Goal: Contribute content: Add original content to the website for others to see

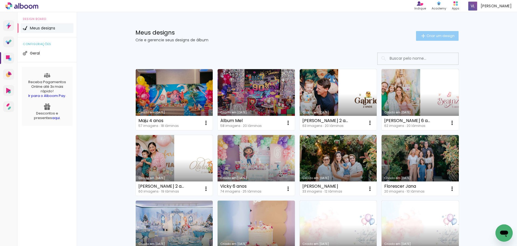
click at [429, 36] on span "Criar um design" at bounding box center [441, 36] width 28 height 4
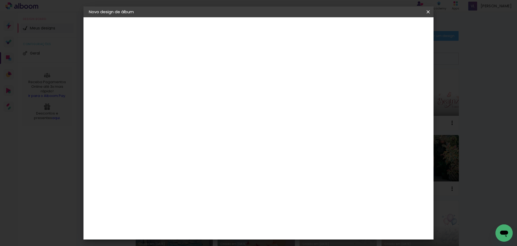
click at [177, 73] on input at bounding box center [177, 72] width 0 height 8
type input "[PERSON_NAME] 1 ano"
type paper-input "[PERSON_NAME] 1 ano"
click at [0, 0] on slot "Avançar" at bounding box center [0, 0] width 0 height 0
click at [278, 84] on paper-item "Tamanho Livre" at bounding box center [252, 82] width 52 height 12
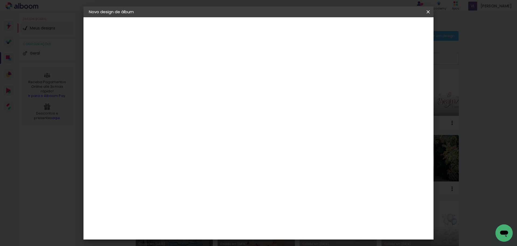
click at [278, 29] on paper-button "Avançar" at bounding box center [264, 28] width 26 height 9
type input "3"
type paper-input "3"
click at [180, 61] on input "3" at bounding box center [173, 61] width 19 height 7
type input "4"
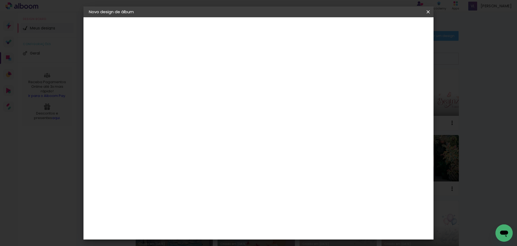
type paper-input "4"
click at [180, 61] on input "4" at bounding box center [173, 61] width 19 height 7
type input "4"
type paper-input "4"
click at [404, 85] on input "4" at bounding box center [401, 81] width 10 height 8
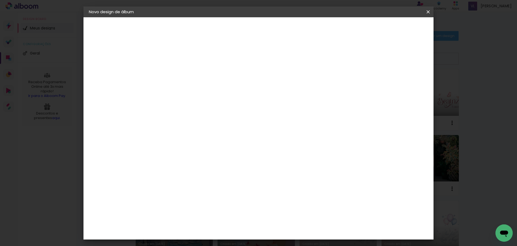
drag, startPoint x: 160, startPoint y: 153, endPoint x: 166, endPoint y: 152, distance: 6.5
click at [166, 152] on input "30" at bounding box center [160, 153] width 14 height 8
type input "25"
type paper-input "25"
click at [291, 208] on input "60" at bounding box center [289, 207] width 14 height 8
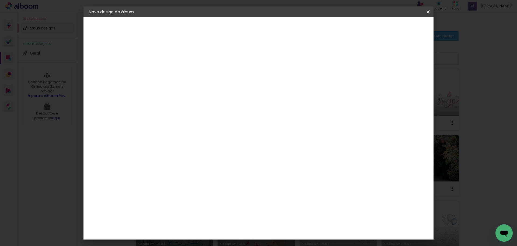
scroll to position [51, 0]
click at [293, 225] on input "30" at bounding box center [289, 225] width 14 height 8
type input "50"
type paper-input "50"
click at [395, 27] on span "Iniciar design" at bounding box center [382, 29] width 25 height 4
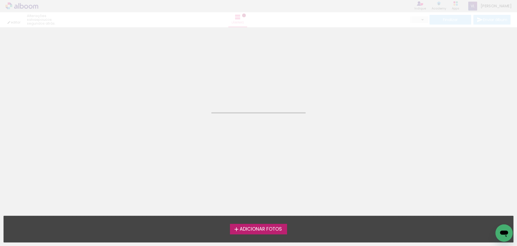
click at [280, 231] on span "Adicionar Fotos" at bounding box center [261, 228] width 42 height 5
click at [0, 0] on input "file" at bounding box center [0, 0] width 0 height 0
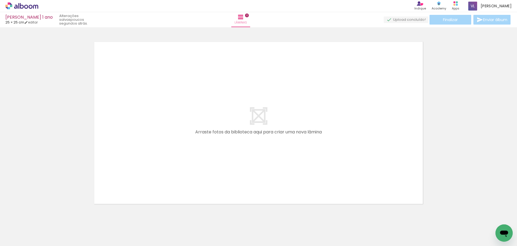
scroll to position [7, 0]
click at [11, 239] on iron-icon at bounding box center [8, 238] width 6 height 6
click at [0, 0] on input "file" at bounding box center [0, 0] width 0 height 0
click at [20, 238] on span "Adicionar Fotos" at bounding box center [19, 238] width 16 height 6
click at [0, 0] on input "file" at bounding box center [0, 0] width 0 height 0
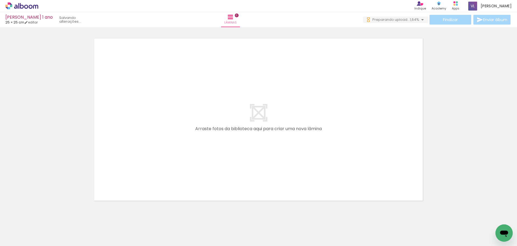
scroll to position [0, 0]
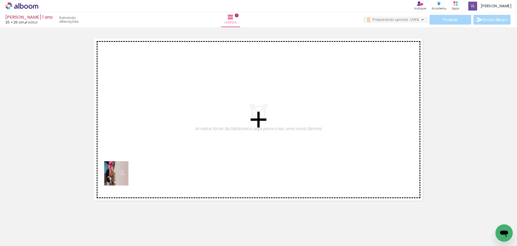
drag, startPoint x: 56, startPoint y: 230, endPoint x: 131, endPoint y: 166, distance: 98.1
click at [131, 166] on quentale-workspace at bounding box center [258, 123] width 517 height 246
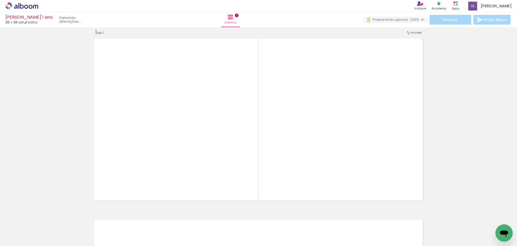
scroll to position [7, 0]
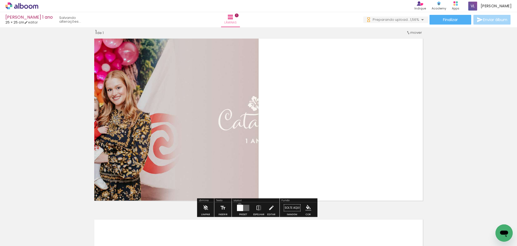
click at [238, 205] on div at bounding box center [240, 207] width 6 height 6
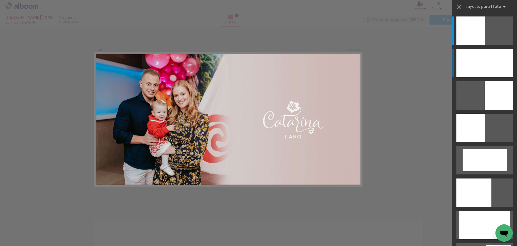
click at [495, 54] on div at bounding box center [485, 63] width 57 height 28
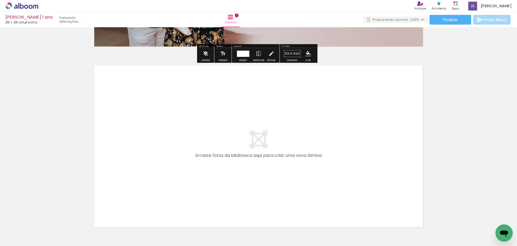
scroll to position [198, 0]
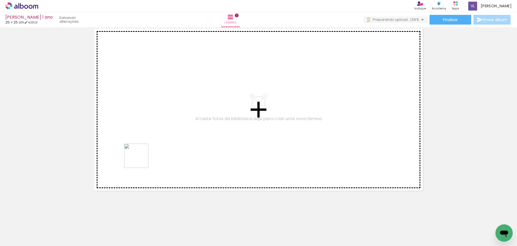
drag, startPoint x: 88, startPoint y: 230, endPoint x: 148, endPoint y: 149, distance: 100.7
click at [148, 149] on quentale-workspace at bounding box center [258, 123] width 517 height 246
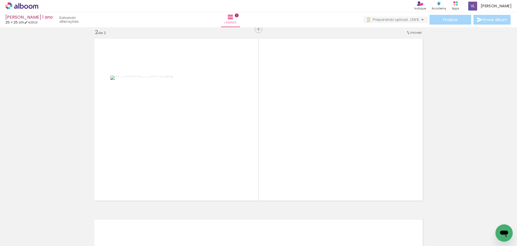
scroll to position [0, 1320]
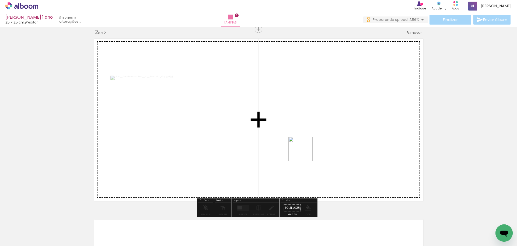
drag, startPoint x: 282, startPoint y: 233, endPoint x: 307, endPoint y: 129, distance: 107.1
click at [307, 129] on quentale-workspace at bounding box center [258, 123] width 517 height 246
drag, startPoint x: 423, startPoint y: 229, endPoint x: 325, endPoint y: 166, distance: 116.8
click at [325, 166] on quentale-workspace at bounding box center [258, 123] width 517 height 246
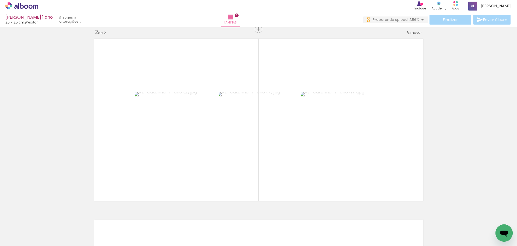
scroll to position [0, 1460]
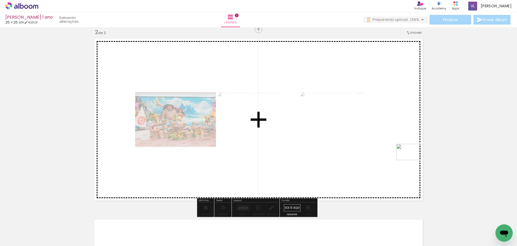
drag, startPoint x: 491, startPoint y: 232, endPoint x: 413, endPoint y: 160, distance: 106.4
click at [413, 160] on quentale-workspace at bounding box center [258, 123] width 517 height 246
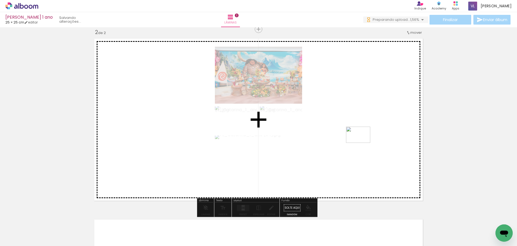
drag, startPoint x: 337, startPoint y: 229, endPoint x: 362, endPoint y: 143, distance: 90.0
click at [362, 143] on quentale-workspace at bounding box center [258, 123] width 517 height 246
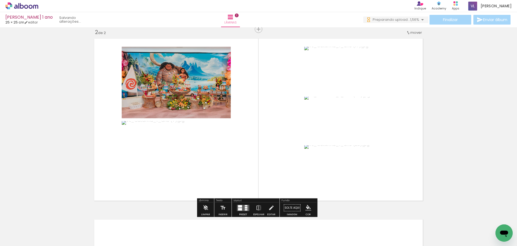
click at [238, 206] on div at bounding box center [240, 206] width 4 height 2
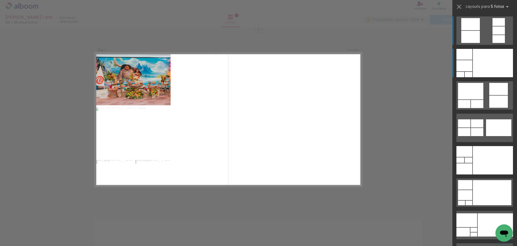
click at [483, 65] on div at bounding box center [493, 63] width 40 height 28
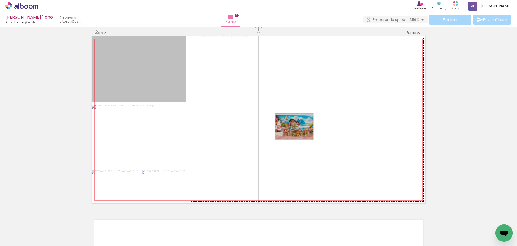
drag, startPoint x: 136, startPoint y: 84, endPoint x: 293, endPoint y: 126, distance: 162.5
click at [0, 0] on slot at bounding box center [0, 0] width 0 height 0
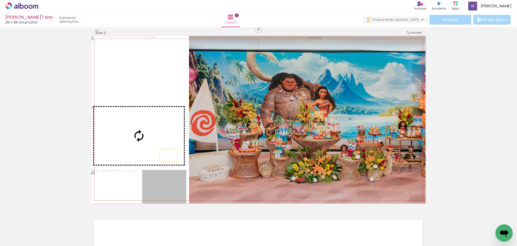
drag, startPoint x: 174, startPoint y: 192, endPoint x: 166, endPoint y: 147, distance: 46.3
click at [0, 0] on slot at bounding box center [0, 0] width 0 height 0
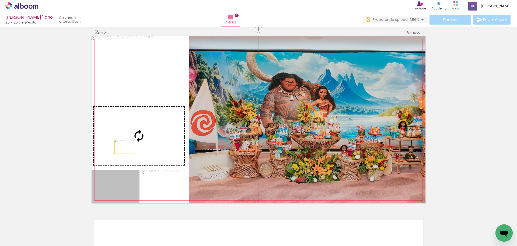
drag, startPoint x: 113, startPoint y: 192, endPoint x: 123, endPoint y: 145, distance: 47.6
click at [0, 0] on slot at bounding box center [0, 0] width 0 height 0
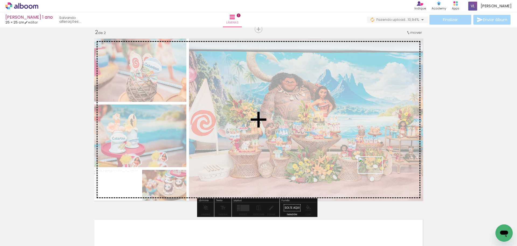
drag, startPoint x: 463, startPoint y: 231, endPoint x: 375, endPoint y: 173, distance: 105.9
click at [375, 173] on quentale-workspace at bounding box center [258, 123] width 517 height 246
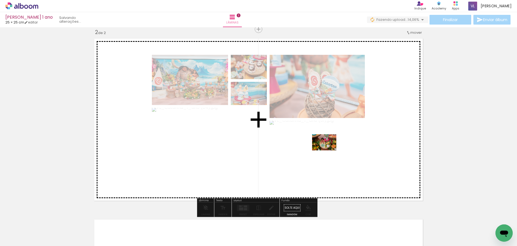
drag, startPoint x: 319, startPoint y: 230, endPoint x: 329, endPoint y: 150, distance: 80.9
click at [329, 150] on quentale-workspace at bounding box center [258, 123] width 517 height 246
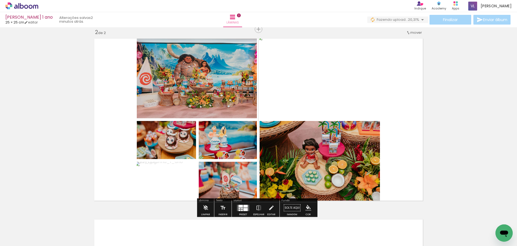
click at [244, 206] on div at bounding box center [246, 205] width 4 height 3
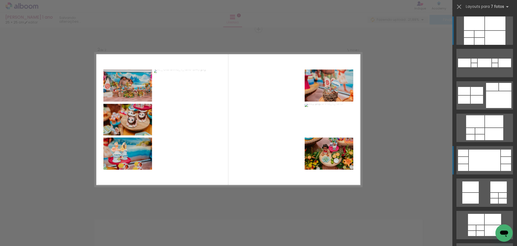
click at [480, 67] on div at bounding box center [485, 62] width 14 height 9
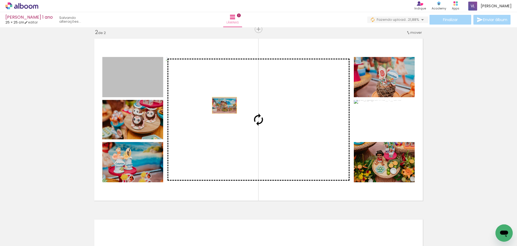
drag, startPoint x: 119, startPoint y: 81, endPoint x: 223, endPoint y: 105, distance: 106.5
click at [0, 0] on slot at bounding box center [0, 0] width 0 height 0
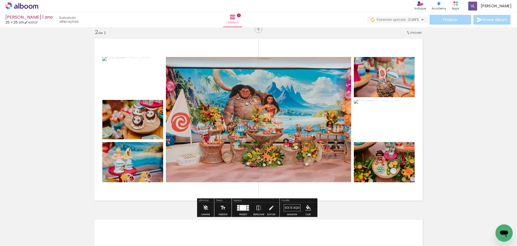
click at [448, 95] on div "Inserir lâmina 1 de 2 Inserir lâmina 2 de 2" at bounding box center [258, 113] width 517 height 542
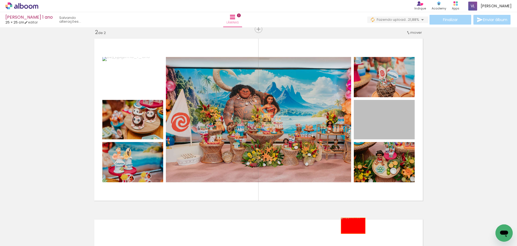
drag, startPoint x: 398, startPoint y: 125, endPoint x: 273, endPoint y: 237, distance: 167.6
click at [351, 225] on quentale-workspace at bounding box center [258, 123] width 517 height 246
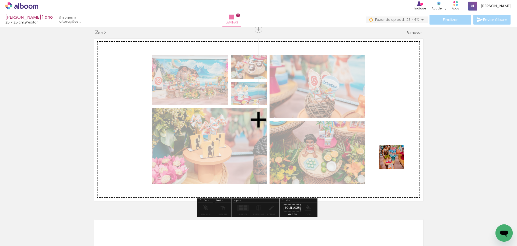
drag, startPoint x: 412, startPoint y: 231, endPoint x: 377, endPoint y: 115, distance: 120.9
click at [377, 115] on quentale-workspace at bounding box center [258, 123] width 517 height 246
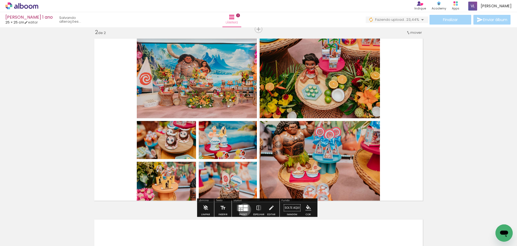
click at [244, 209] on div at bounding box center [246, 209] width 4 height 3
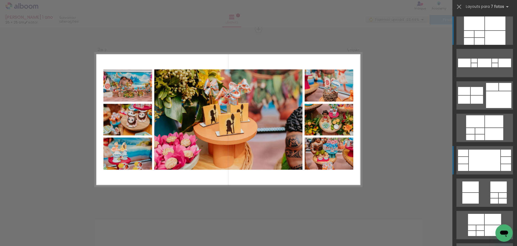
click at [479, 67] on div at bounding box center [485, 62] width 14 height 9
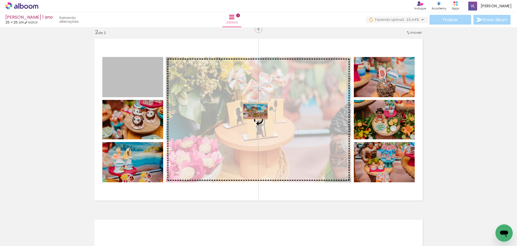
drag, startPoint x: 131, startPoint y: 84, endPoint x: 254, endPoint y: 111, distance: 125.7
click at [0, 0] on slot at bounding box center [0, 0] width 0 height 0
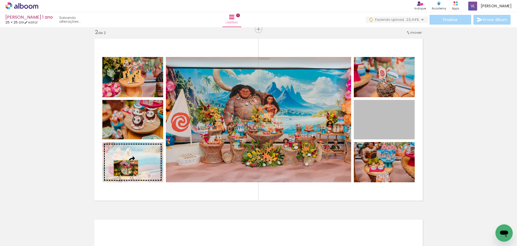
drag, startPoint x: 386, startPoint y: 128, endPoint x: 124, endPoint y: 168, distance: 265.0
click at [0, 0] on slot at bounding box center [0, 0] width 0 height 0
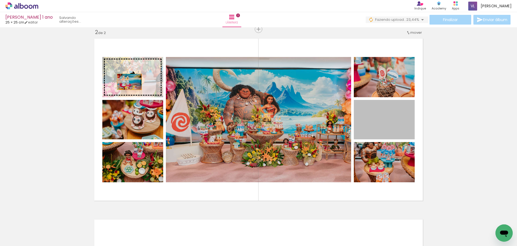
drag, startPoint x: 393, startPoint y: 121, endPoint x: 127, endPoint y: 82, distance: 268.3
click at [0, 0] on slot at bounding box center [0, 0] width 0 height 0
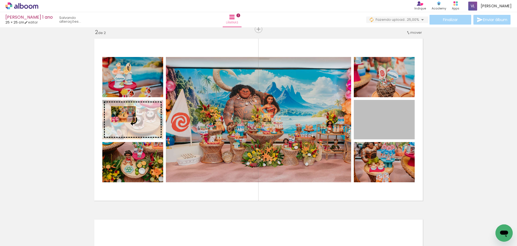
drag, startPoint x: 372, startPoint y: 125, endPoint x: 121, endPoint y: 113, distance: 250.9
click at [0, 0] on slot at bounding box center [0, 0] width 0 height 0
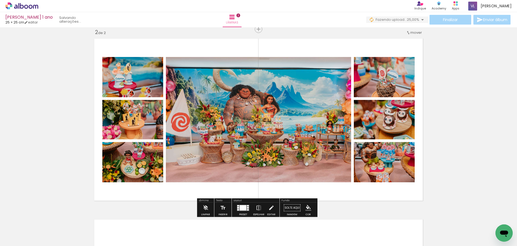
click at [442, 113] on div "Inserir lâmina 1 de 2 Inserir lâmina 2 de 2" at bounding box center [258, 113] width 517 height 542
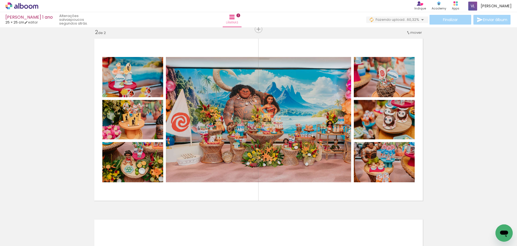
click at [4, 217] on iron-icon at bounding box center [1, 217] width 6 height 6
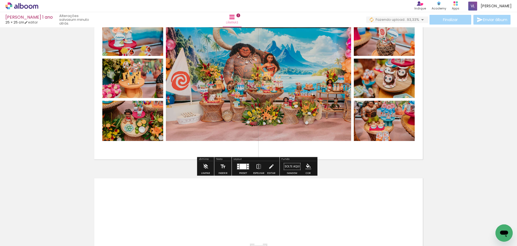
scroll to position [270, 0]
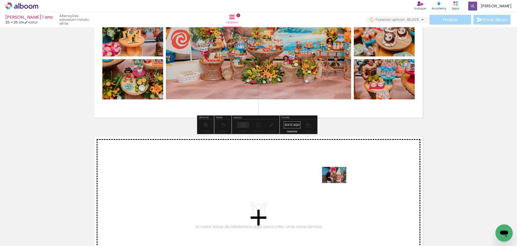
drag, startPoint x: 380, startPoint y: 228, endPoint x: 338, endPoint y: 183, distance: 61.2
click at [338, 183] on quentale-workspace at bounding box center [258, 123] width 517 height 246
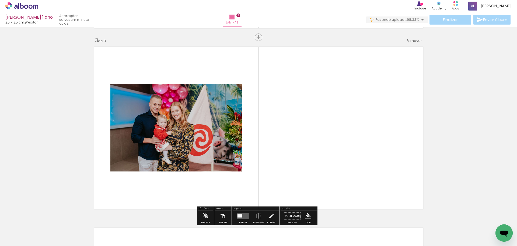
scroll to position [368, 0]
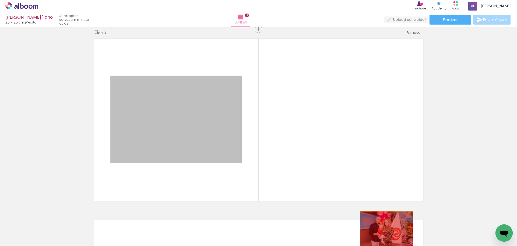
drag, startPoint x: 177, startPoint y: 122, endPoint x: 385, endPoint y: 229, distance: 233.1
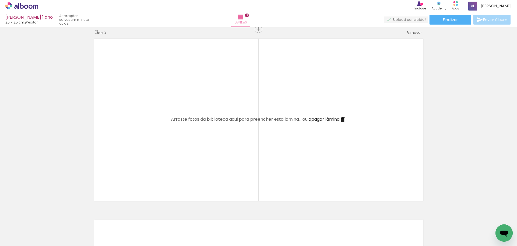
click at [75, 216] on iron-icon at bounding box center [73, 217] width 6 height 6
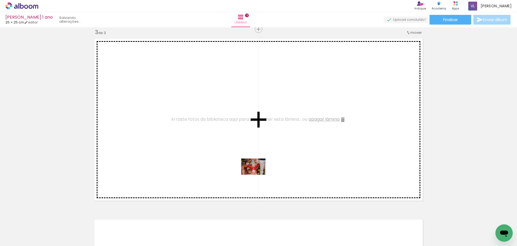
drag, startPoint x: 300, startPoint y: 231, endPoint x: 258, endPoint y: 174, distance: 71.4
click at [258, 174] on quentale-workspace at bounding box center [258, 123] width 517 height 246
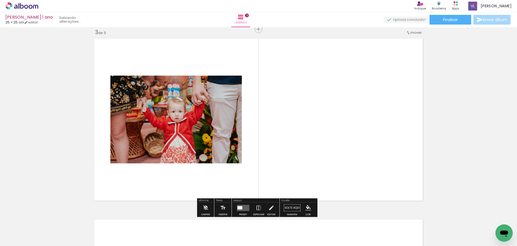
click at [238, 208] on div at bounding box center [240, 207] width 5 height 3
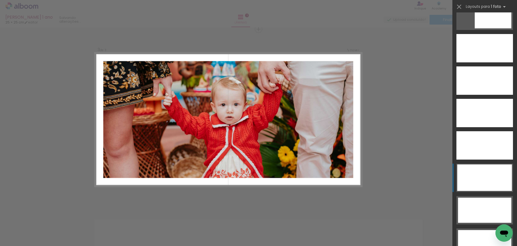
scroll to position [1536, 0]
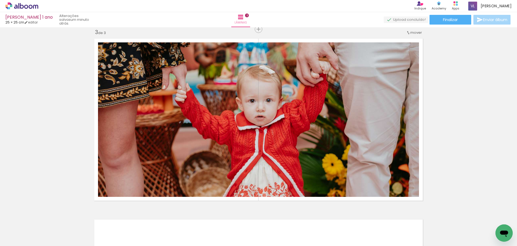
click at [11, 238] on iron-icon at bounding box center [8, 238] width 6 height 6
click at [0, 0] on input "file" at bounding box center [0, 0] width 0 height 0
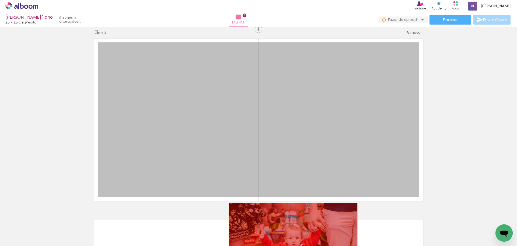
drag, startPoint x: 307, startPoint y: 92, endPoint x: 290, endPoint y: 231, distance: 139.3
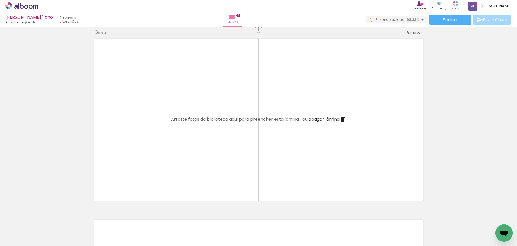
scroll to position [0, 1339]
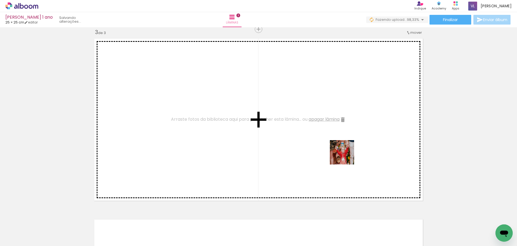
drag, startPoint x: 488, startPoint y: 224, endPoint x: 325, endPoint y: 146, distance: 180.7
click at [325, 146] on quentale-workspace at bounding box center [258, 123] width 517 height 246
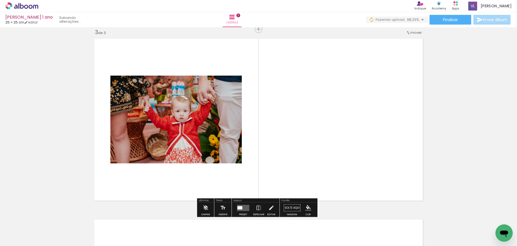
click at [243, 209] on quentale-layouter at bounding box center [243, 207] width 12 height 6
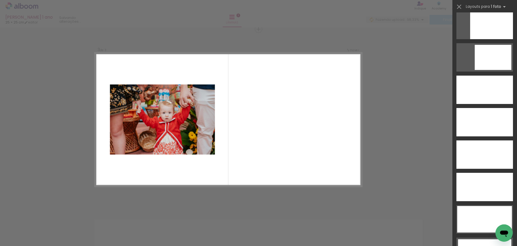
scroll to position [1482, 0]
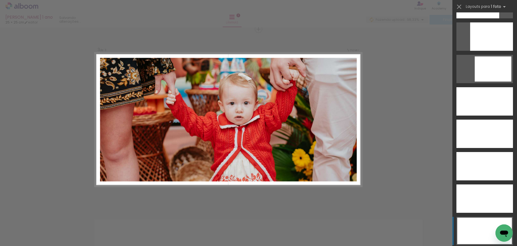
click at [472, 180] on div at bounding box center [485, 166] width 57 height 28
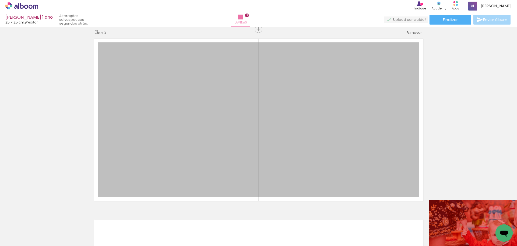
drag, startPoint x: 316, startPoint y: 105, endPoint x: 492, endPoint y: 230, distance: 215.8
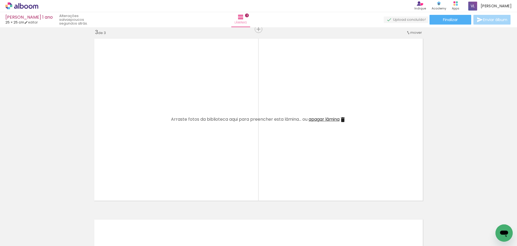
click at [17, 238] on span "Adicionar Fotos" at bounding box center [19, 238] width 16 height 6
click at [0, 0] on input "file" at bounding box center [0, 0] width 0 height 0
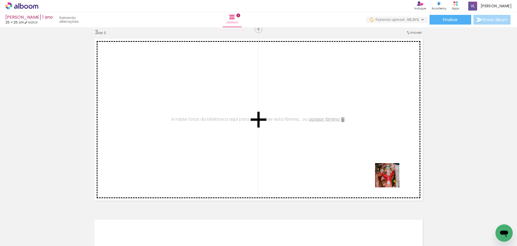
drag, startPoint x: 492, startPoint y: 229, endPoint x: 310, endPoint y: 153, distance: 196.9
click at [310, 153] on quentale-workspace at bounding box center [258, 123] width 517 height 246
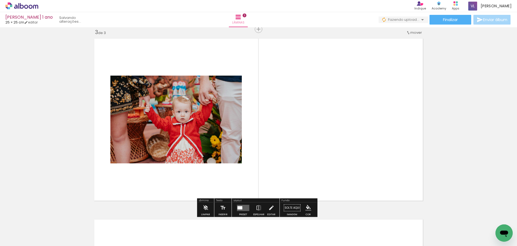
click at [239, 209] on quentale-layouter at bounding box center [243, 207] width 12 height 6
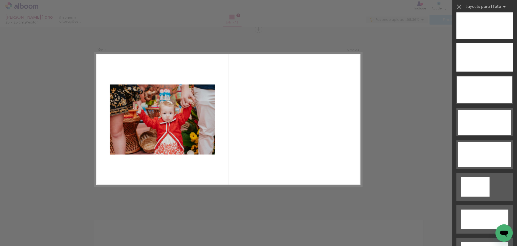
scroll to position [1604, 0]
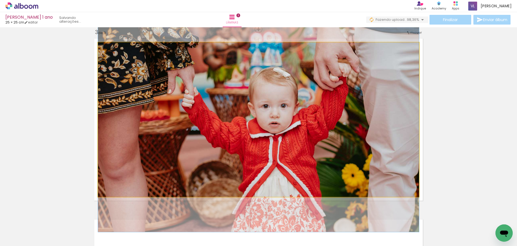
drag, startPoint x: 347, startPoint y: 141, endPoint x: 348, endPoint y: 146, distance: 5.5
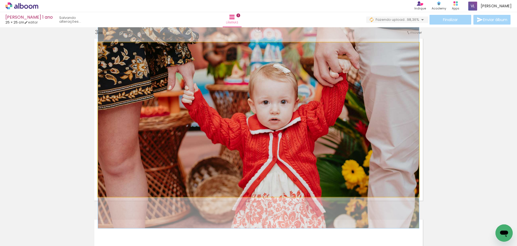
drag, startPoint x: 348, startPoint y: 146, endPoint x: 347, endPoint y: 143, distance: 3.8
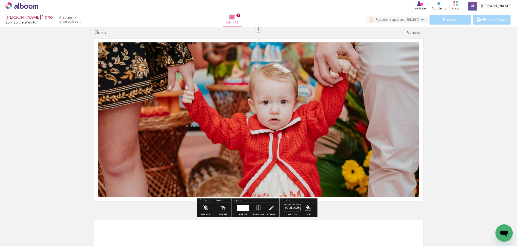
click at [446, 108] on div "Inserir lâmina 1 de 3 Inserir lâmina 2 de 3 Inserir lâmina 3 de 3" at bounding box center [258, 22] width 517 height 722
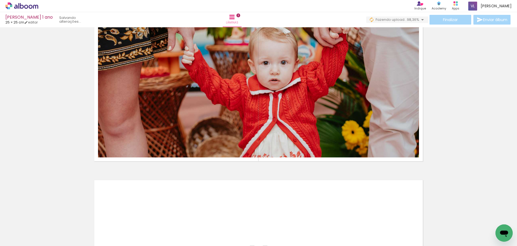
scroll to position [503, 0]
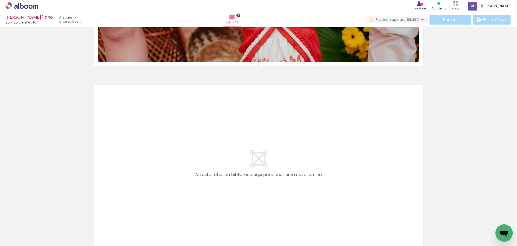
click at [18, 216] on iron-icon at bounding box center [15, 217] width 6 height 6
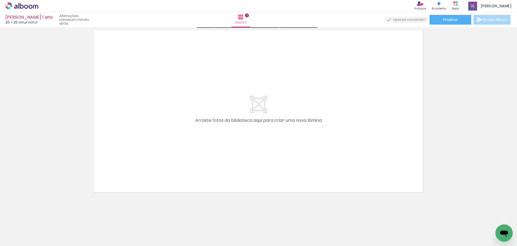
scroll to position [559, 0]
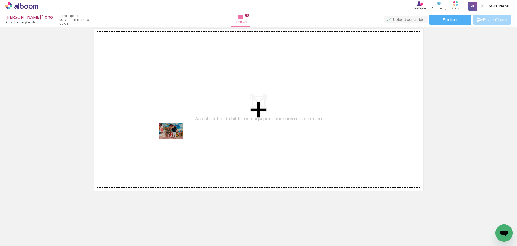
drag, startPoint x: 207, startPoint y: 220, endPoint x: 175, endPoint y: 139, distance: 87.3
click at [175, 139] on quentale-workspace at bounding box center [258, 123] width 517 height 246
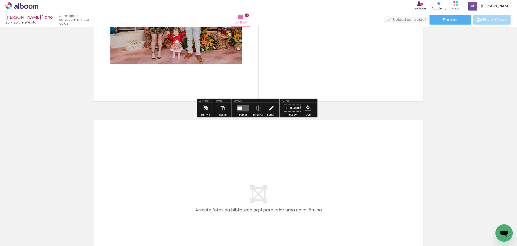
scroll to position [683, 0]
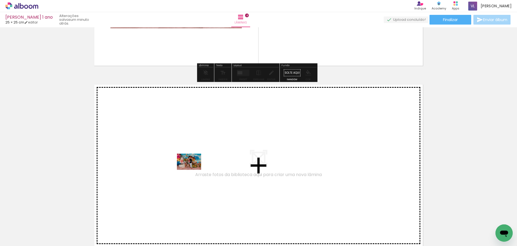
drag, startPoint x: 183, startPoint y: 232, endPoint x: 193, endPoint y: 169, distance: 63.7
click at [193, 169] on quentale-workspace at bounding box center [258, 123] width 517 height 246
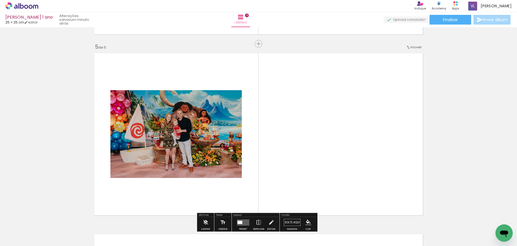
scroll to position [729, 0]
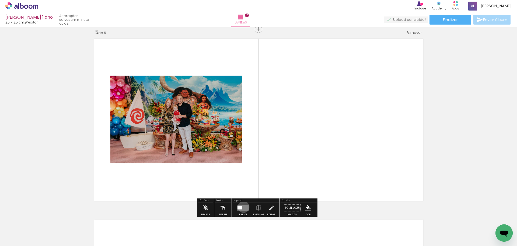
click at [243, 206] on quentale-layouter at bounding box center [243, 207] width 12 height 6
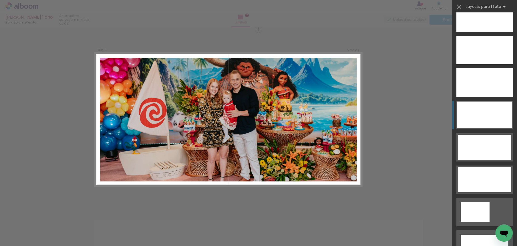
scroll to position [1594, 0]
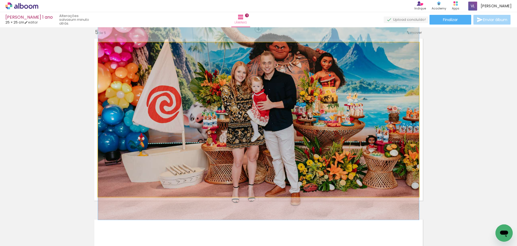
drag, startPoint x: 326, startPoint y: 130, endPoint x: 323, endPoint y: 123, distance: 7.4
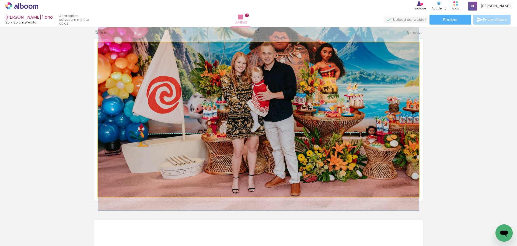
drag, startPoint x: 329, startPoint y: 137, endPoint x: 329, endPoint y: 127, distance: 9.4
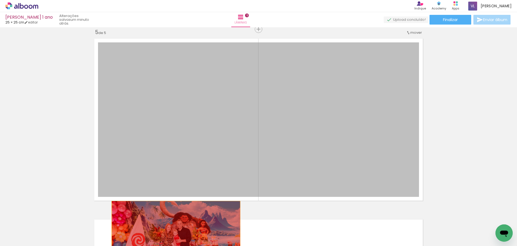
drag, startPoint x: 314, startPoint y: 124, endPoint x: 174, endPoint y: 231, distance: 176.6
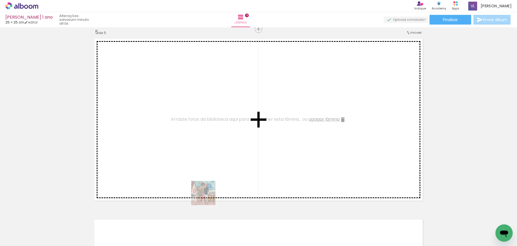
drag, startPoint x: 206, startPoint y: 231, endPoint x: 205, endPoint y: 164, distance: 66.6
click at [205, 164] on quentale-workspace at bounding box center [258, 123] width 517 height 246
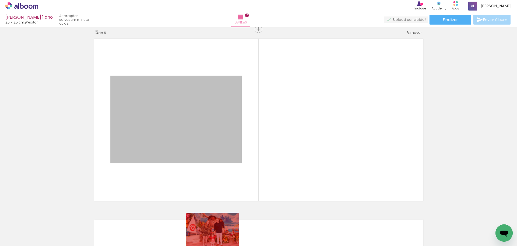
drag, startPoint x: 199, startPoint y: 125, endPoint x: 211, endPoint y: 230, distance: 105.8
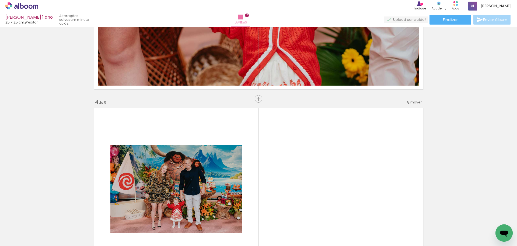
scroll to position [539, 0]
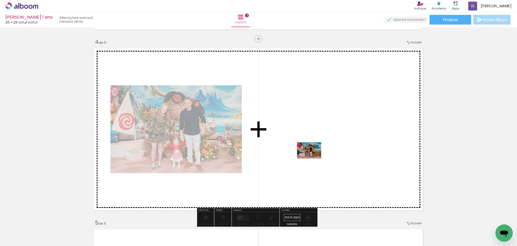
drag, startPoint x: 181, startPoint y: 232, endPoint x: 313, endPoint y: 158, distance: 152.1
click at [313, 158] on quentale-workspace at bounding box center [258, 123] width 517 height 246
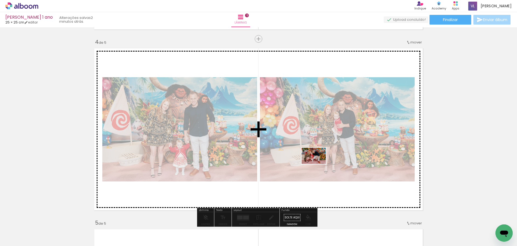
drag, startPoint x: 246, startPoint y: 233, endPoint x: 318, endPoint y: 164, distance: 100.3
click at [318, 164] on quentale-workspace at bounding box center [258, 123] width 517 height 246
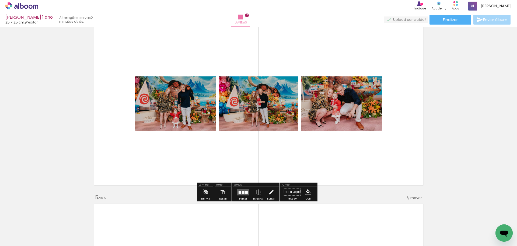
scroll to position [566, 0]
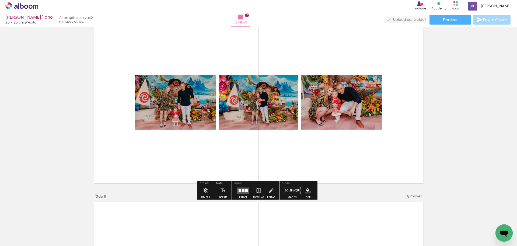
click at [243, 190] on div at bounding box center [243, 190] width 3 height 3
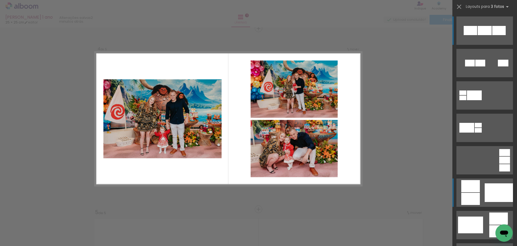
scroll to position [549, 0]
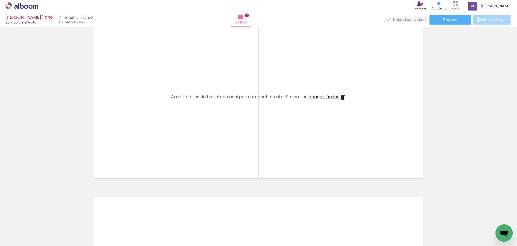
scroll to position [764, 0]
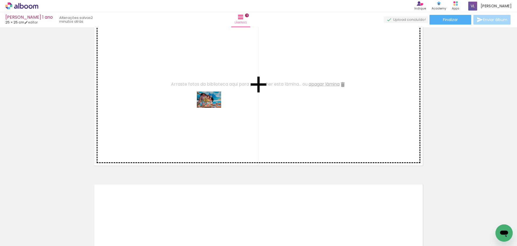
drag, startPoint x: 270, startPoint y: 232, endPoint x: 213, endPoint y: 108, distance: 137.0
click at [213, 108] on quentale-workspace at bounding box center [258, 123] width 517 height 246
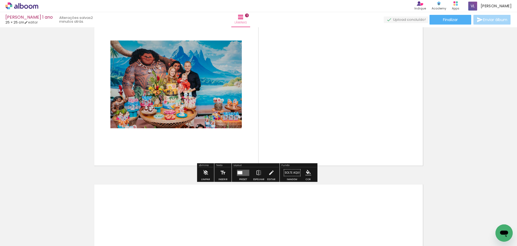
click at [241, 174] on quentale-layouter at bounding box center [243, 172] width 12 height 6
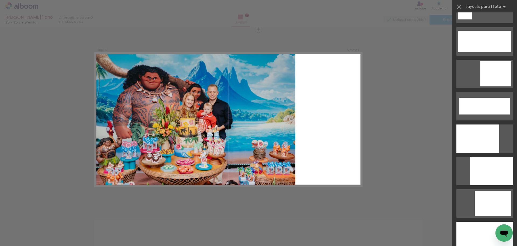
scroll to position [1509, 0]
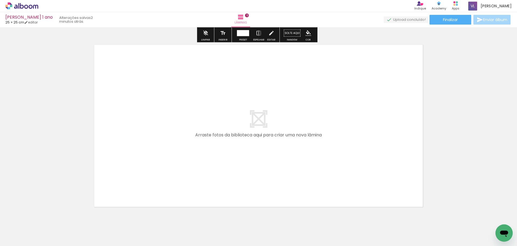
scroll to position [920, 0]
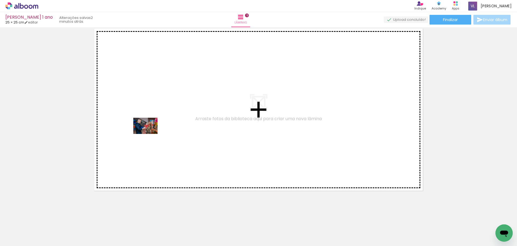
drag, startPoint x: 120, startPoint y: 233, endPoint x: 150, endPoint y: 133, distance: 103.7
click at [150, 133] on quentale-workspace at bounding box center [258, 123] width 517 height 246
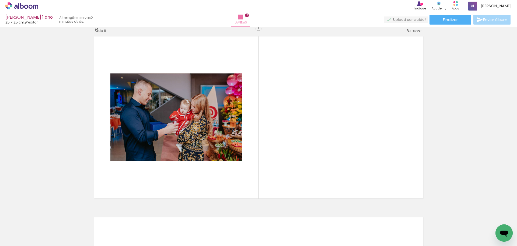
scroll to position [910, 0]
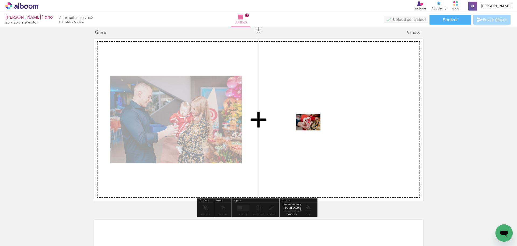
drag, startPoint x: 152, startPoint y: 230, endPoint x: 313, endPoint y: 130, distance: 189.4
click at [313, 130] on quentale-workspace at bounding box center [258, 123] width 517 height 246
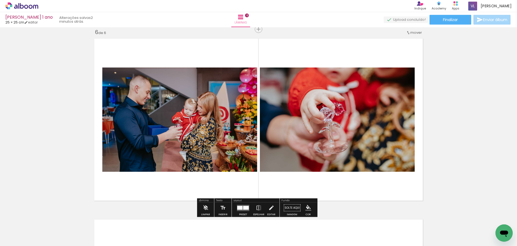
click at [243, 207] on div at bounding box center [246, 207] width 6 height 4
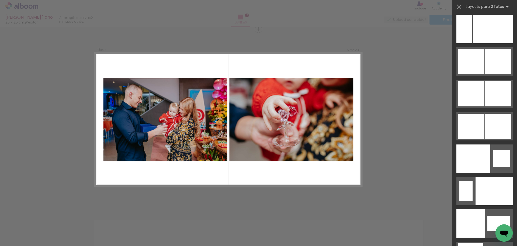
scroll to position [2734, 0]
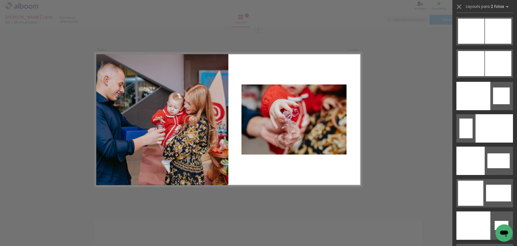
scroll to position [2761, 0]
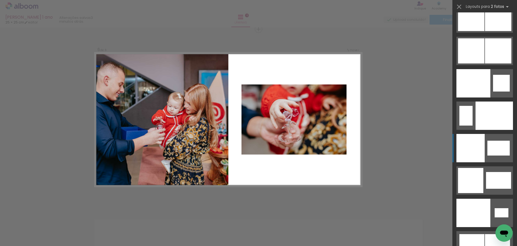
click at [471, 198] on div at bounding box center [474, 212] width 34 height 28
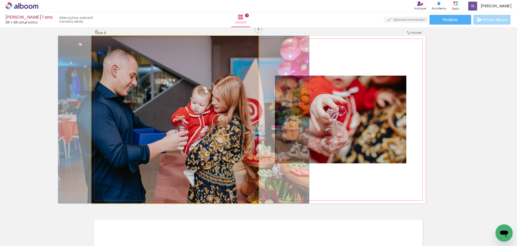
drag, startPoint x: 203, startPoint y: 131, endPoint x: 212, endPoint y: 130, distance: 8.7
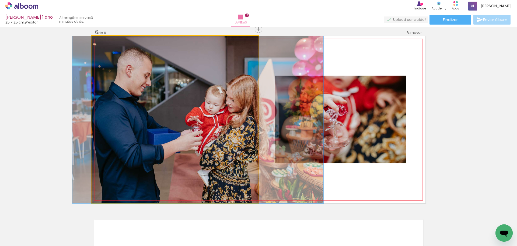
drag, startPoint x: 222, startPoint y: 117, endPoint x: 236, endPoint y: 117, distance: 14.6
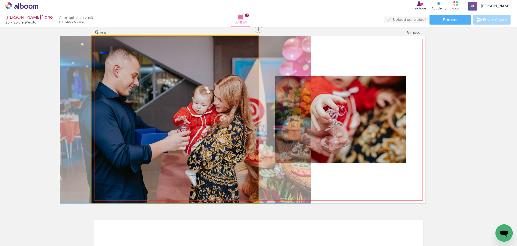
drag, startPoint x: 236, startPoint y: 117, endPoint x: 224, endPoint y: 119, distance: 12.8
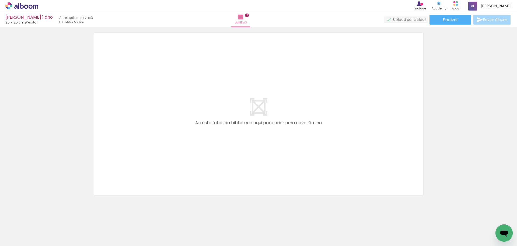
scroll to position [1100, 0]
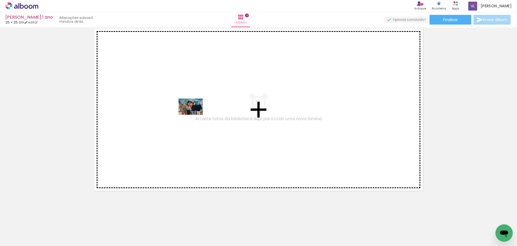
drag, startPoint x: 302, startPoint y: 231, endPoint x: 195, endPoint y: 115, distance: 157.9
click at [195, 115] on quentale-workspace at bounding box center [258, 123] width 517 height 246
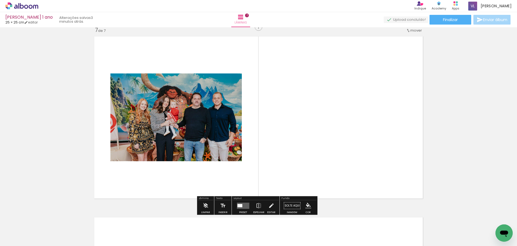
scroll to position [1090, 0]
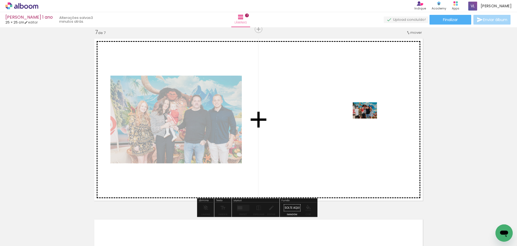
drag, startPoint x: 336, startPoint y: 230, endPoint x: 369, endPoint y: 118, distance: 116.5
click at [369, 118] on quentale-workspace at bounding box center [258, 123] width 517 height 246
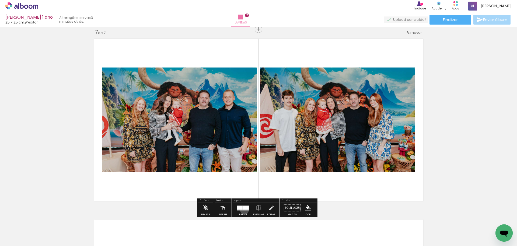
click at [243, 210] on quentale-layouter at bounding box center [243, 207] width 12 height 6
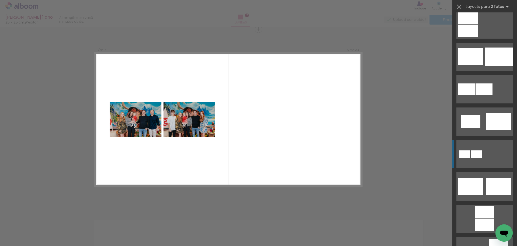
scroll to position [0, 0]
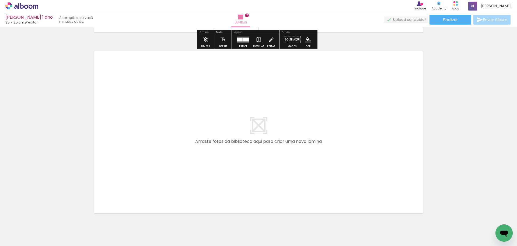
scroll to position [1281, 0]
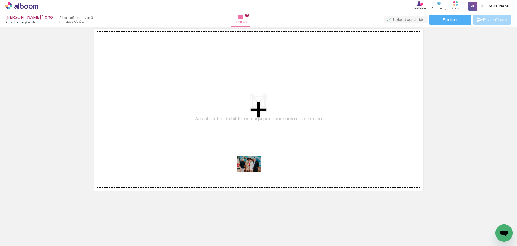
drag, startPoint x: 365, startPoint y: 232, endPoint x: 254, endPoint y: 171, distance: 127.1
click at [254, 171] on quentale-workspace at bounding box center [258, 123] width 517 height 246
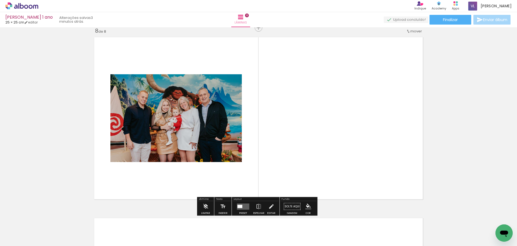
scroll to position [1271, 0]
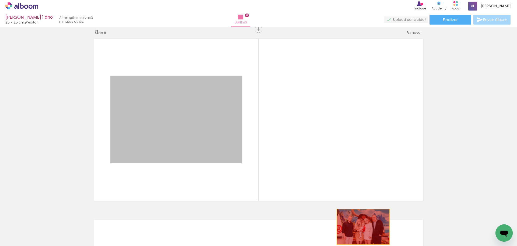
drag, startPoint x: 176, startPoint y: 121, endPoint x: 361, endPoint y: 226, distance: 213.3
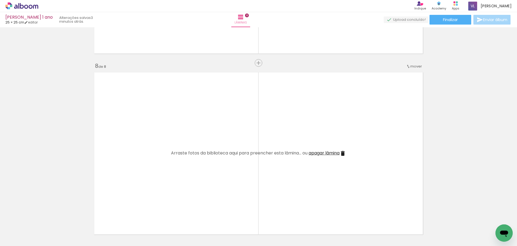
scroll to position [1244, 0]
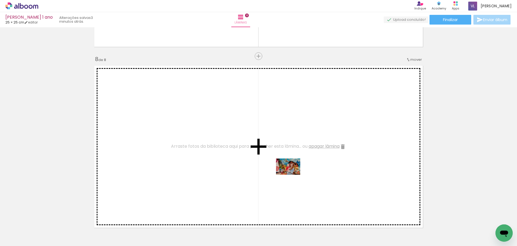
drag, startPoint x: 417, startPoint y: 233, endPoint x: 292, endPoint y: 174, distance: 138.0
click at [292, 174] on quentale-workspace at bounding box center [258, 123] width 517 height 246
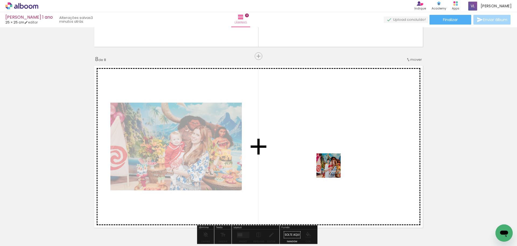
drag, startPoint x: 449, startPoint y: 229, endPoint x: 326, endPoint y: 166, distance: 138.5
click at [326, 166] on quentale-workspace at bounding box center [258, 123] width 517 height 246
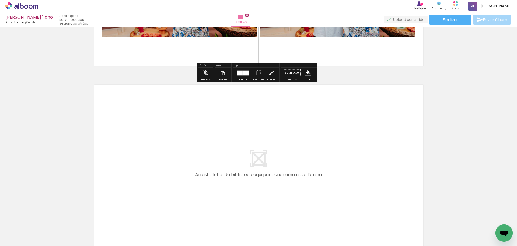
scroll to position [0, 95]
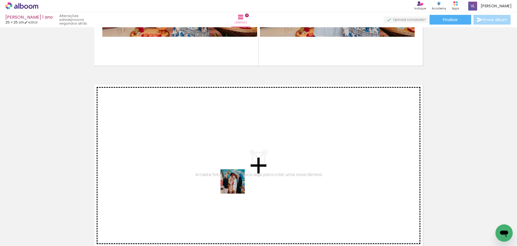
drag, startPoint x: 320, startPoint y: 229, endPoint x: 236, endPoint y: 184, distance: 95.4
click at [236, 184] on quentale-workspace at bounding box center [258, 123] width 517 height 246
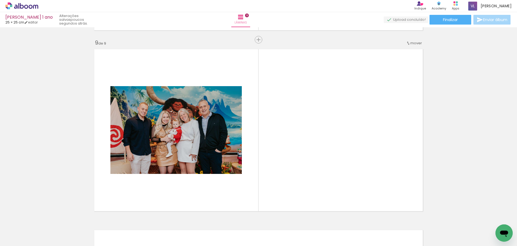
scroll to position [1451, 0]
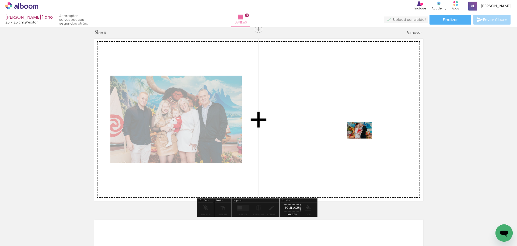
drag, startPoint x: 351, startPoint y: 228, endPoint x: 364, endPoint y: 138, distance: 90.4
click at [364, 138] on quentale-workspace at bounding box center [258, 123] width 517 height 246
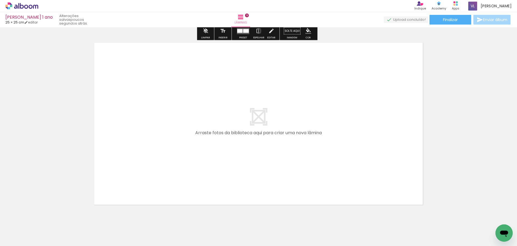
scroll to position [1642, 0]
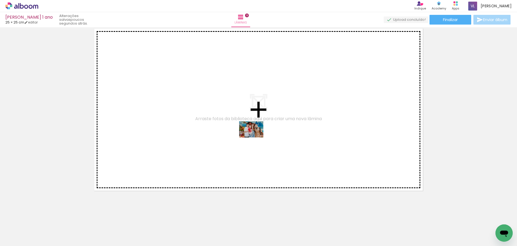
drag, startPoint x: 447, startPoint y: 231, endPoint x: 255, endPoint y: 137, distance: 213.3
click at [255, 137] on quentale-workspace at bounding box center [258, 123] width 517 height 246
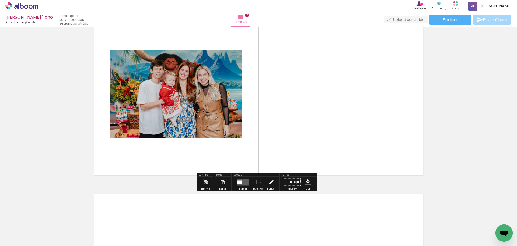
scroll to position [1659, 0]
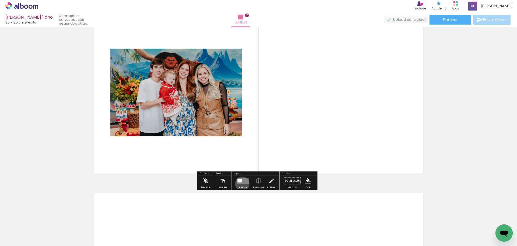
click at [241, 183] on quentale-layouter at bounding box center [243, 180] width 12 height 6
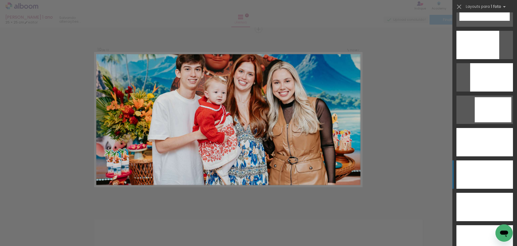
scroll to position [1536, 0]
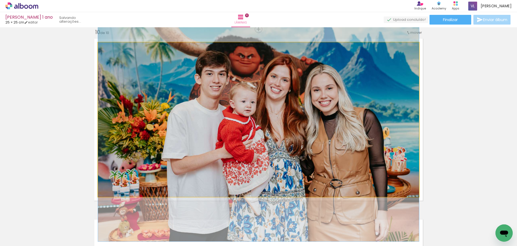
drag, startPoint x: 347, startPoint y: 120, endPoint x: 351, endPoint y: 135, distance: 15.4
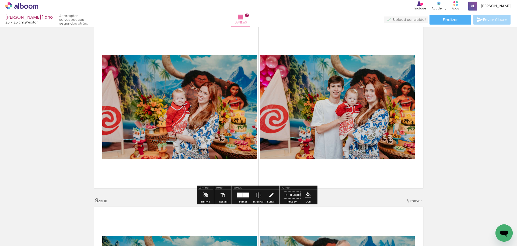
scroll to position [1282, 0]
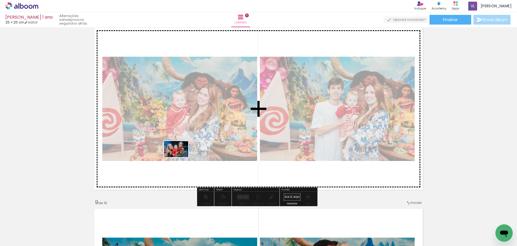
drag, startPoint x: 152, startPoint y: 223, endPoint x: 180, endPoint y: 157, distance: 71.9
click at [180, 157] on quentale-workspace at bounding box center [258, 123] width 517 height 246
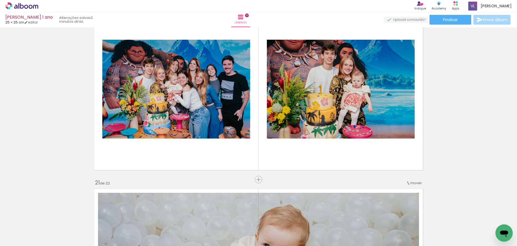
scroll to position [3423, 0]
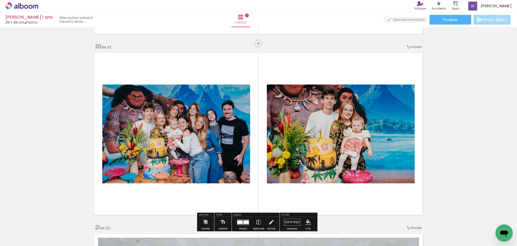
click at [20, 240] on span "Adicionar Fotos" at bounding box center [19, 238] width 16 height 6
click at [0, 0] on input "file" at bounding box center [0, 0] width 0 height 0
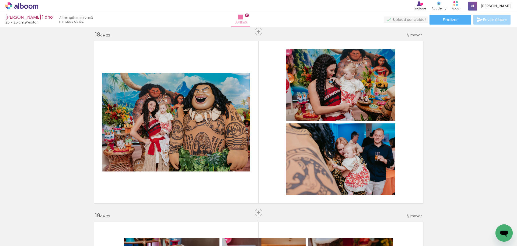
scroll to position [3073, 0]
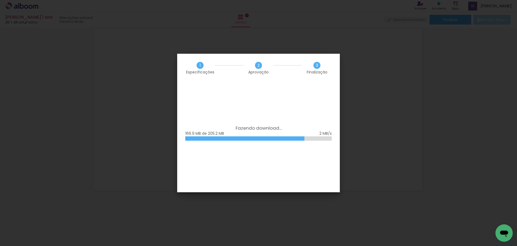
scroll to position [0, 1249]
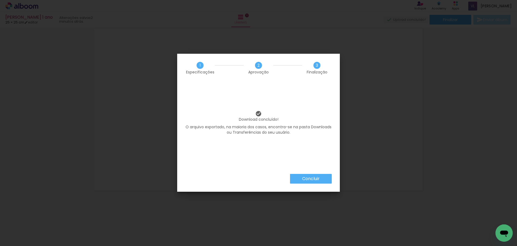
click at [321, 175] on paper-button "Concluir" at bounding box center [311, 179] width 42 height 10
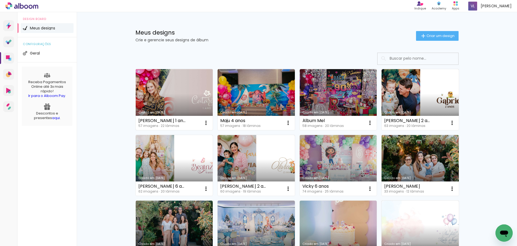
click at [157, 101] on link "Criado em [DATE]" at bounding box center [174, 99] width 77 height 61
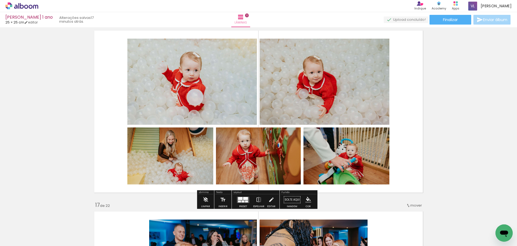
scroll to position [2722, 0]
